Goal: Task Accomplishment & Management: Use online tool/utility

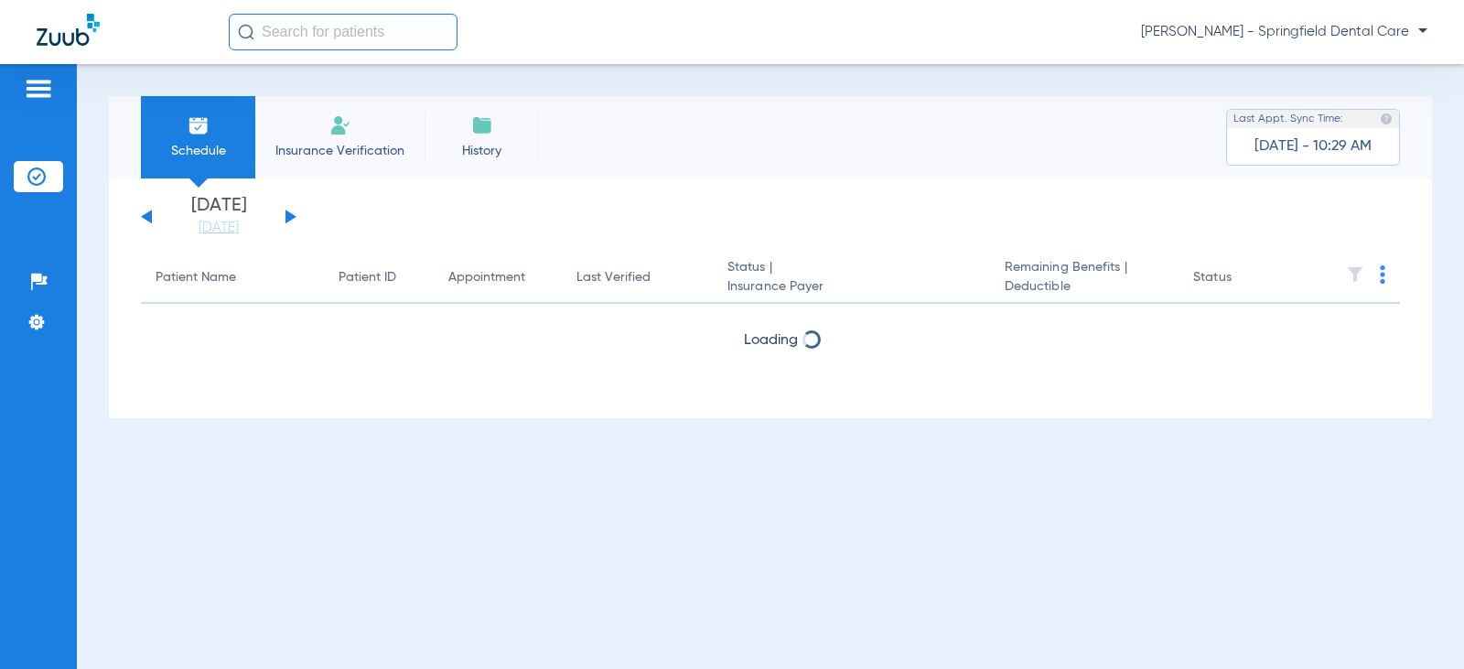
click at [303, 38] on input "text" at bounding box center [343, 32] width 229 height 37
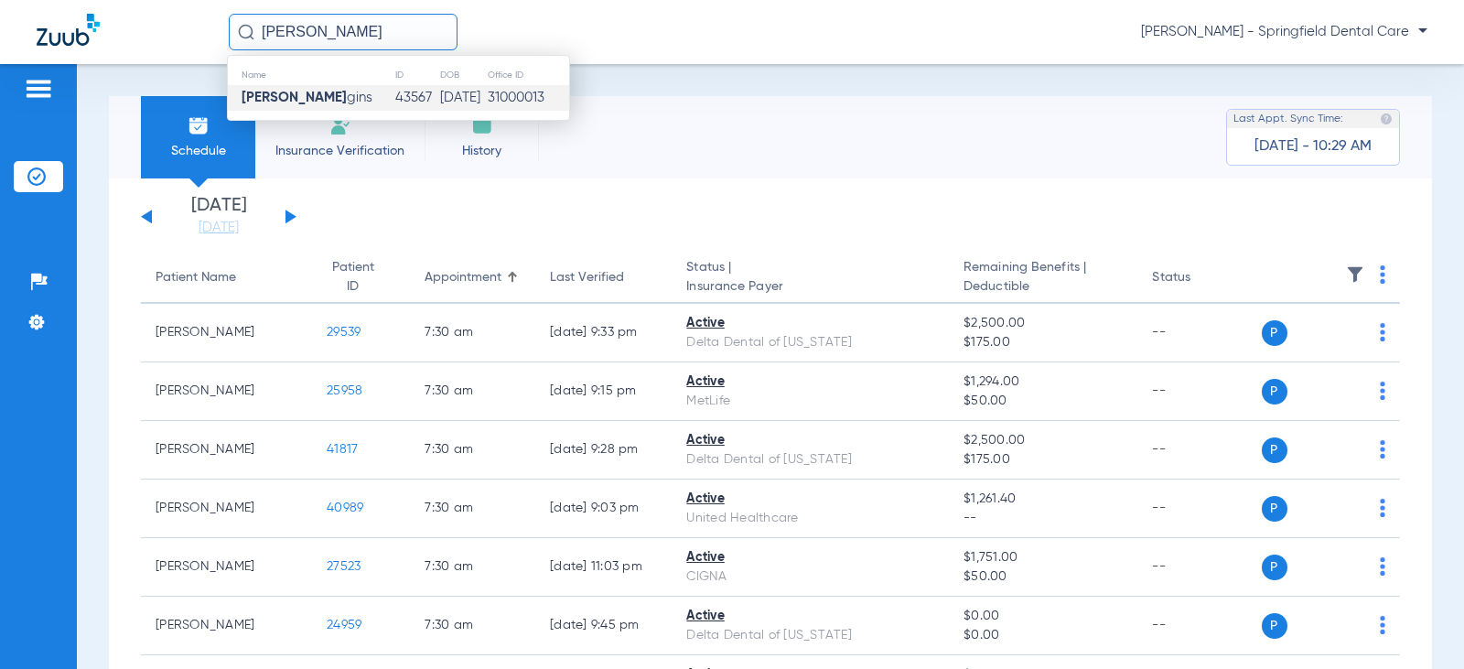
type input "[PERSON_NAME]"
click at [463, 94] on td "[DATE]" at bounding box center [463, 98] width 48 height 26
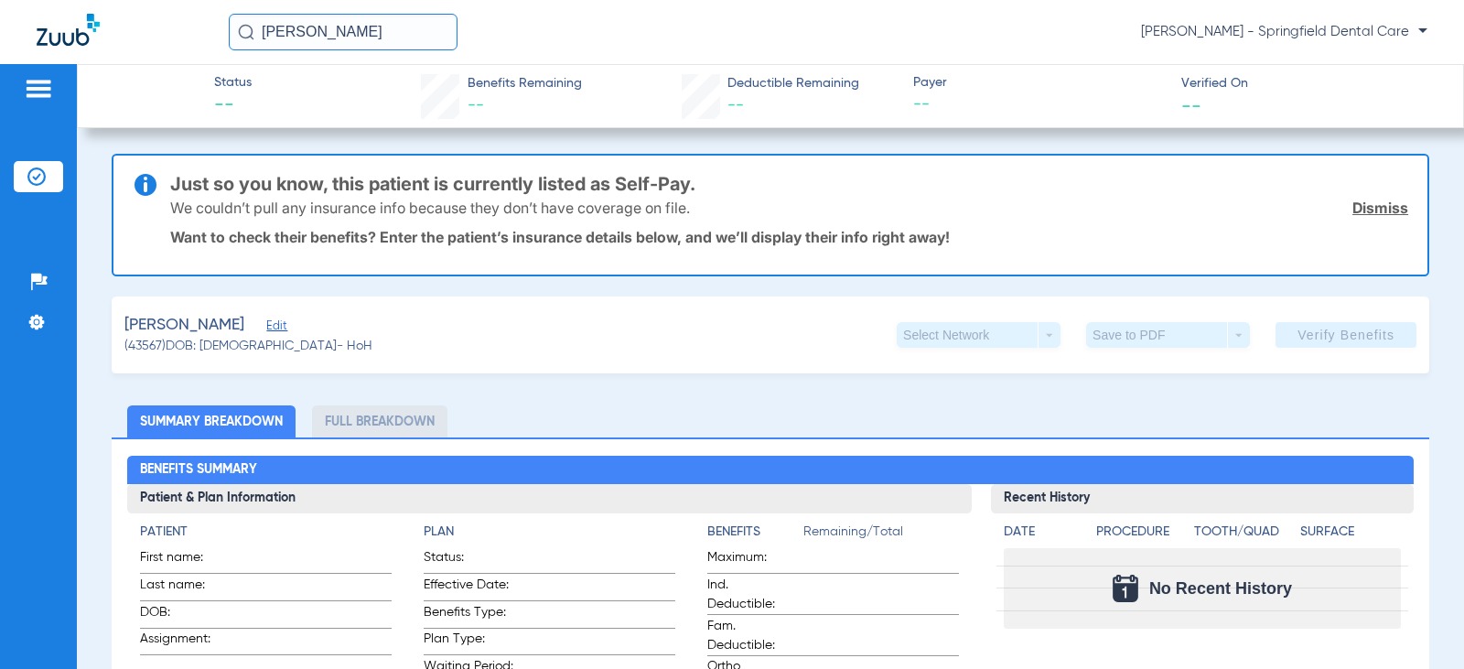
click at [266, 330] on span "Edit" at bounding box center [274, 327] width 16 height 17
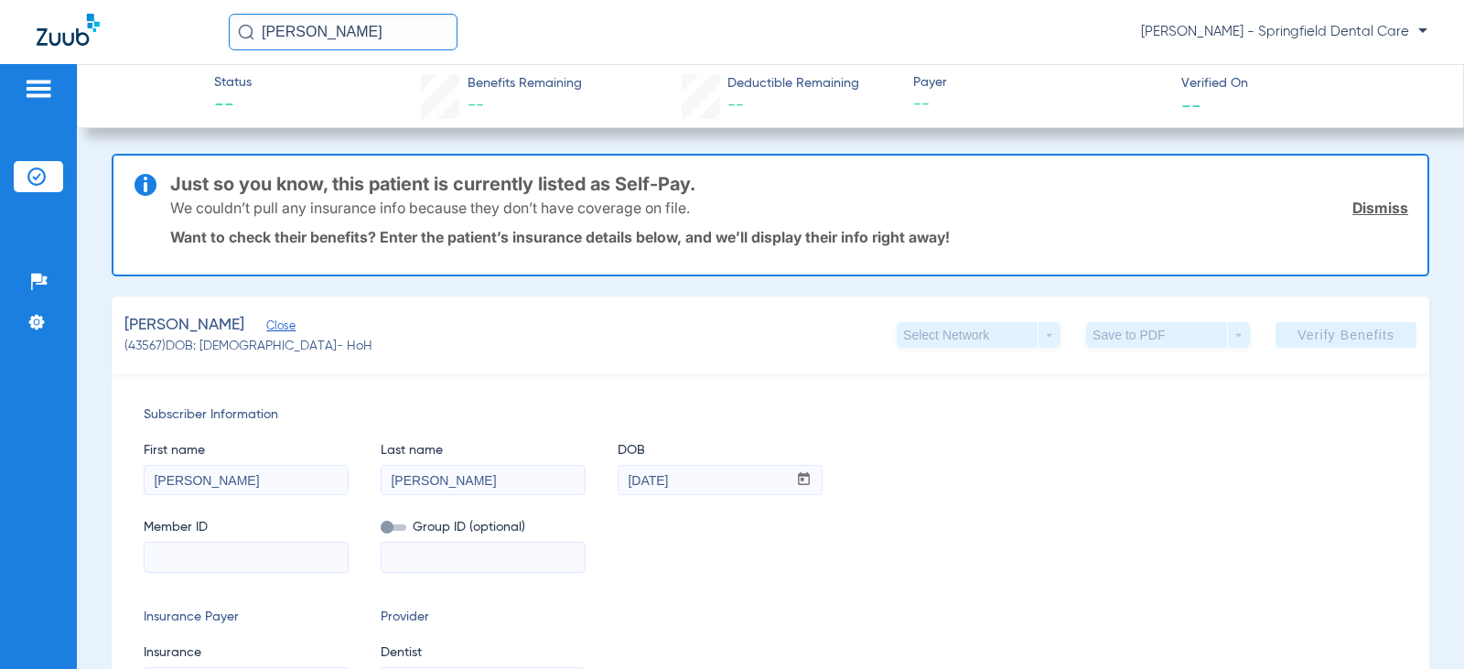
scroll to position [274, 0]
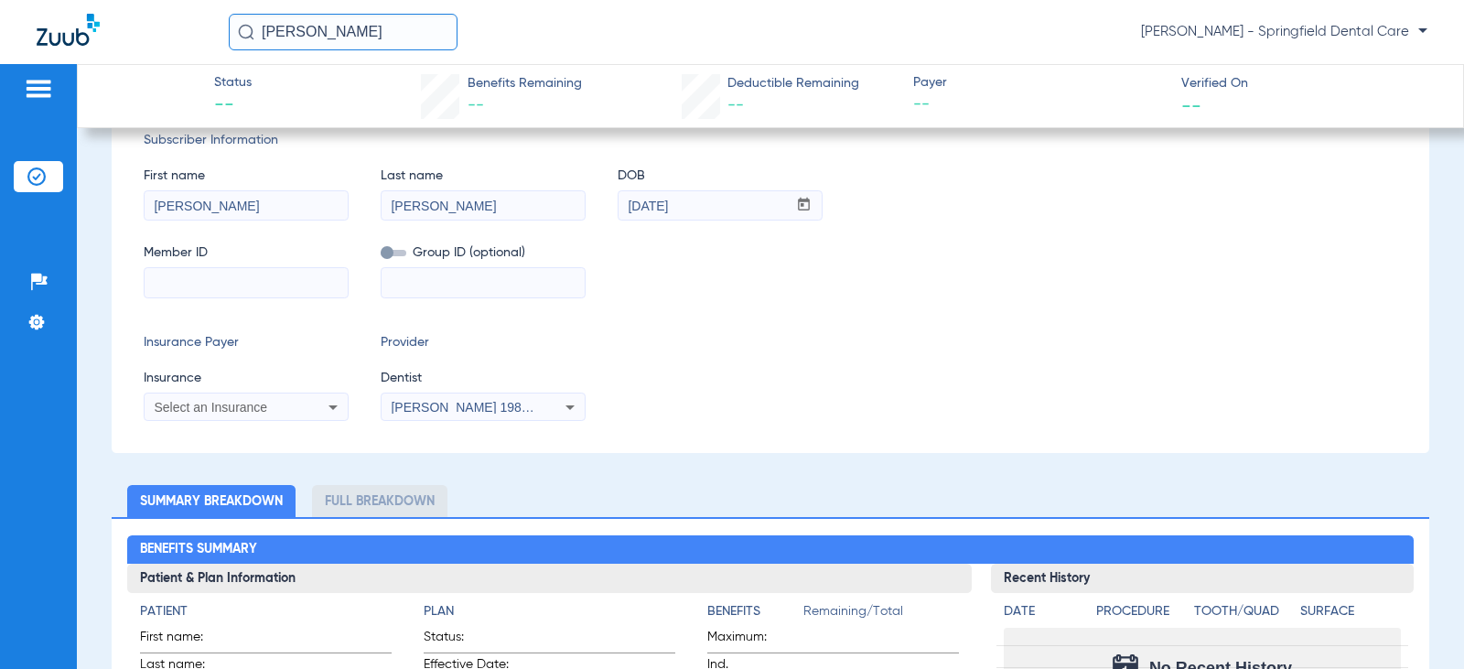
click at [262, 291] on input at bounding box center [246, 282] width 203 height 29
type input "102124695800"
click at [250, 412] on span "Select an Insurance" at bounding box center [210, 407] width 113 height 15
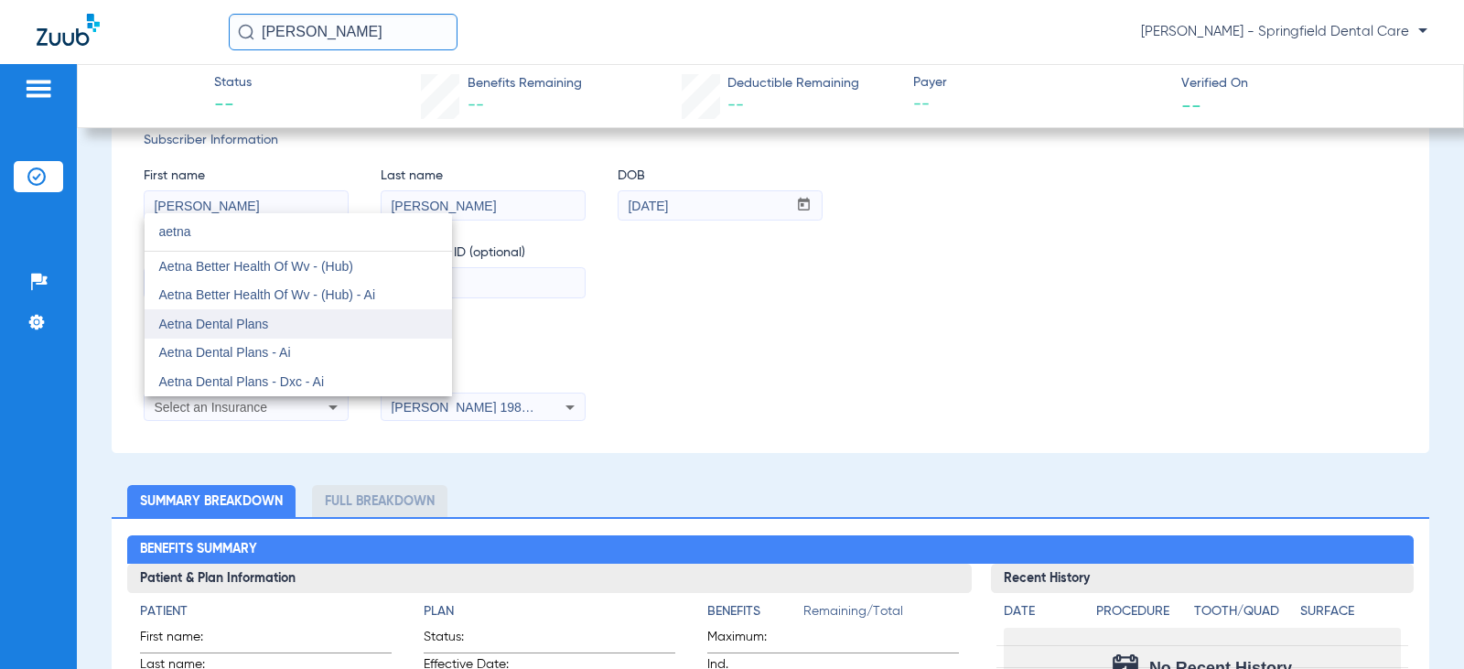
type input "aetna"
click at [255, 327] on span "Aetna Dental Plans" at bounding box center [214, 324] width 110 height 15
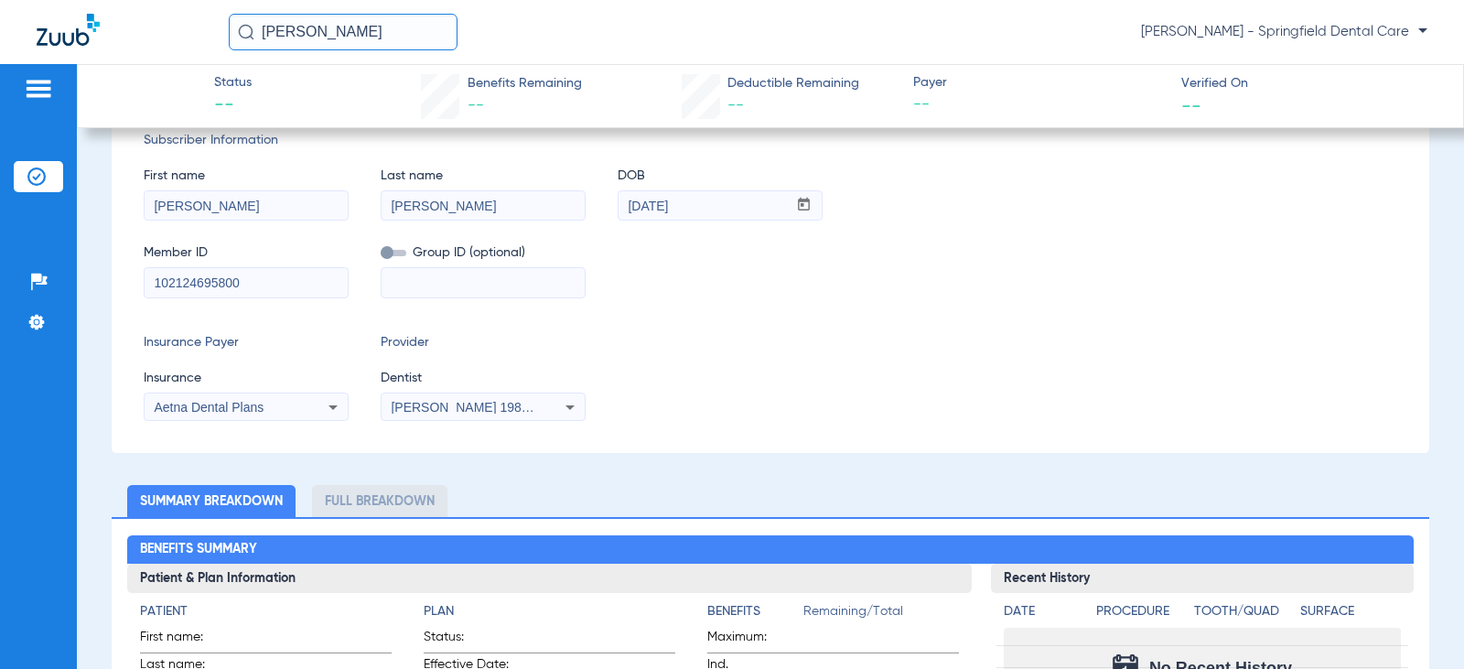
click at [411, 403] on span "[PERSON_NAME] 1982829420" at bounding box center [481, 407] width 180 height 15
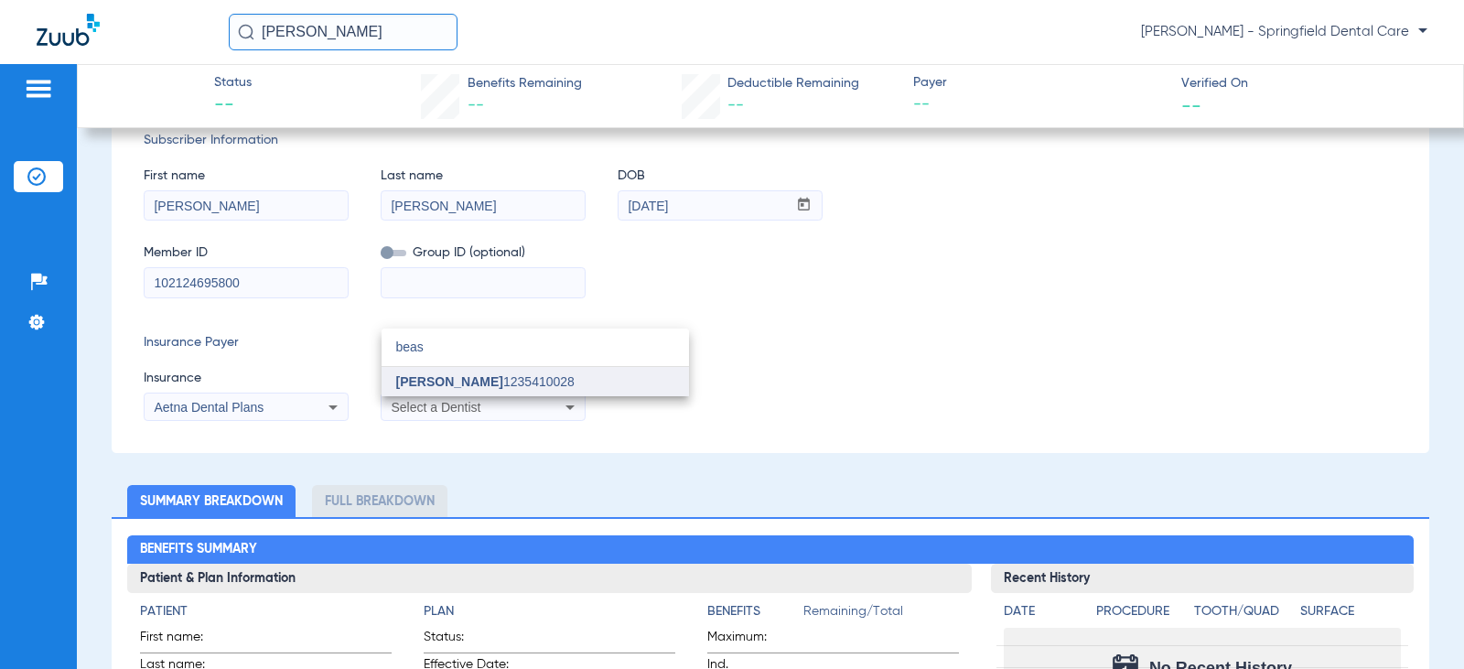
type input "beas"
click at [434, 376] on span "[PERSON_NAME]" at bounding box center [449, 381] width 107 height 15
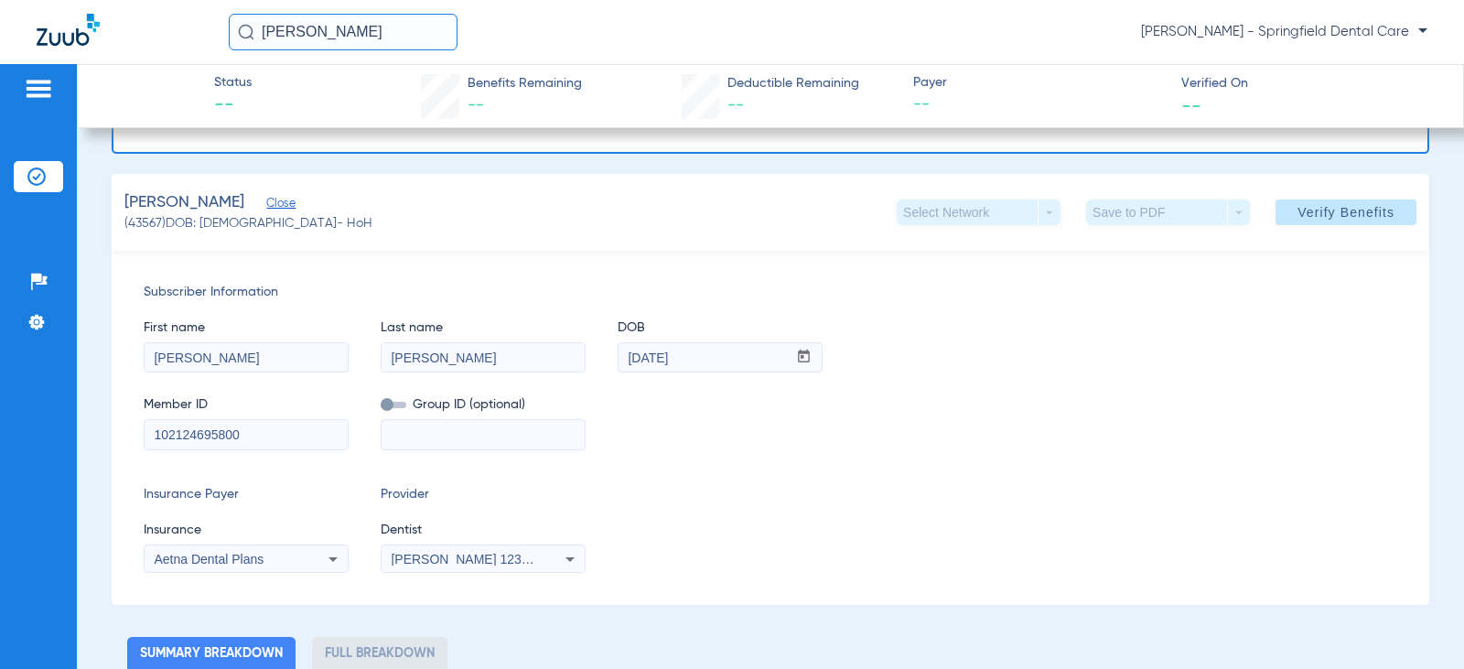
scroll to position [0, 0]
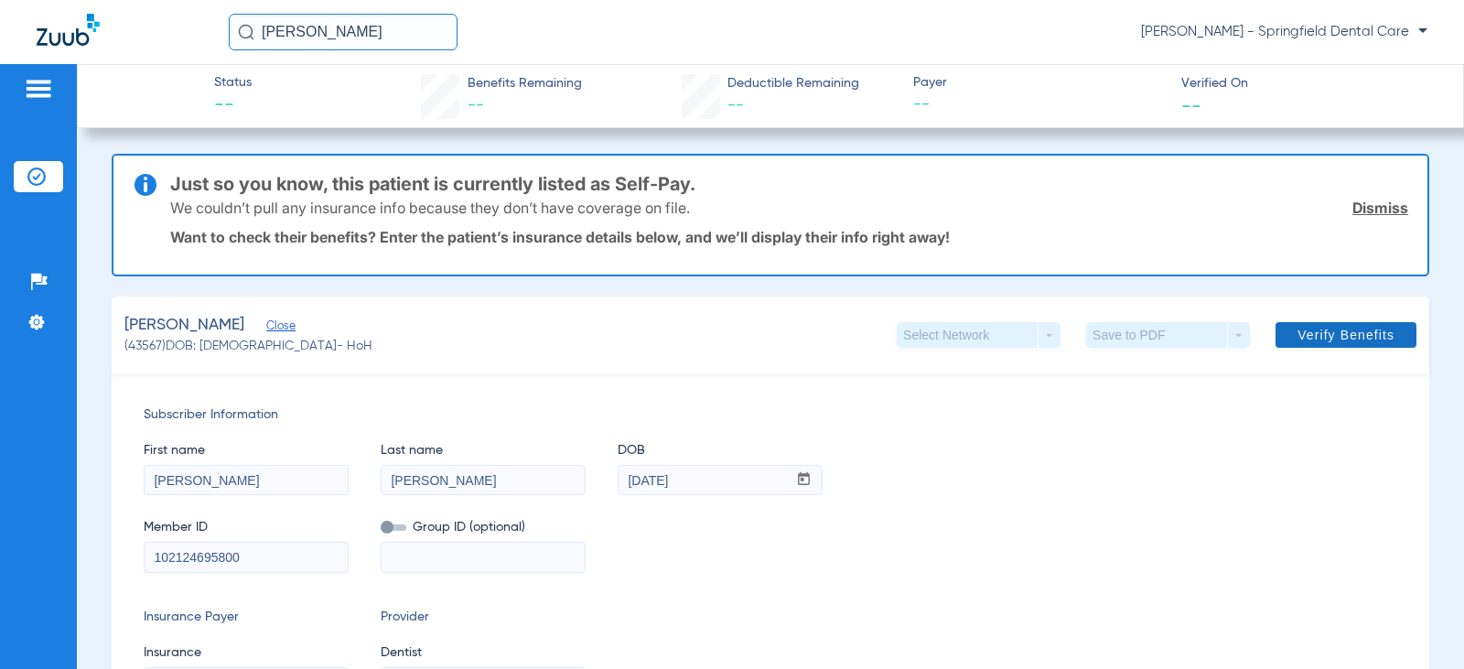
click at [1359, 323] on span at bounding box center [1345, 335] width 141 height 44
